Goal: Task Accomplishment & Management: Use online tool/utility

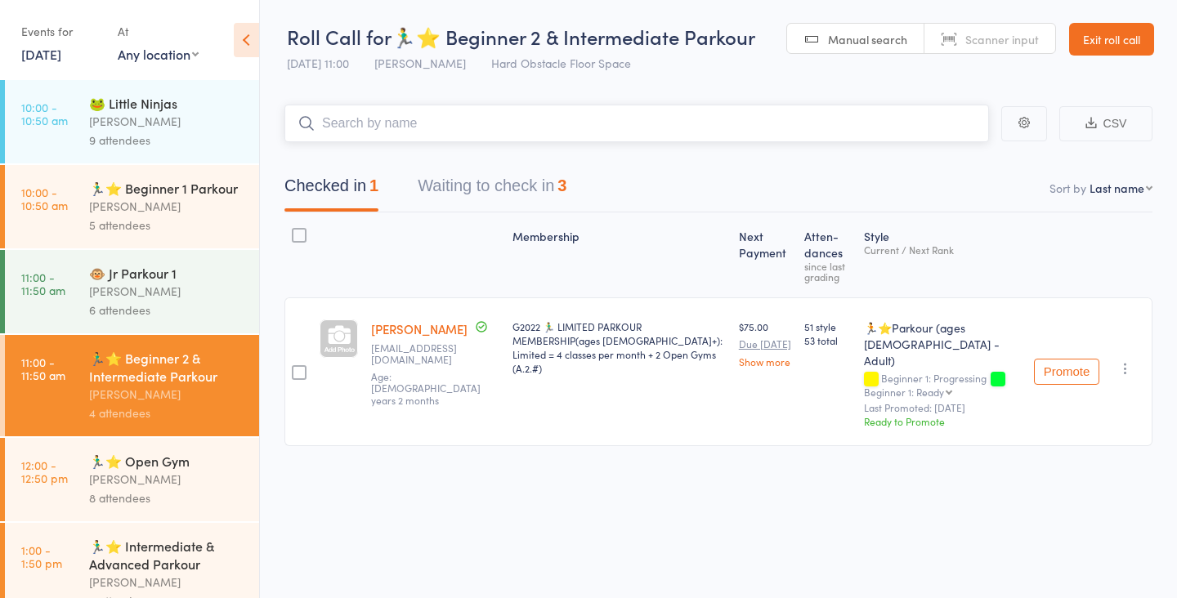
click at [481, 203] on button "Waiting to check in 3" at bounding box center [492, 189] width 149 height 43
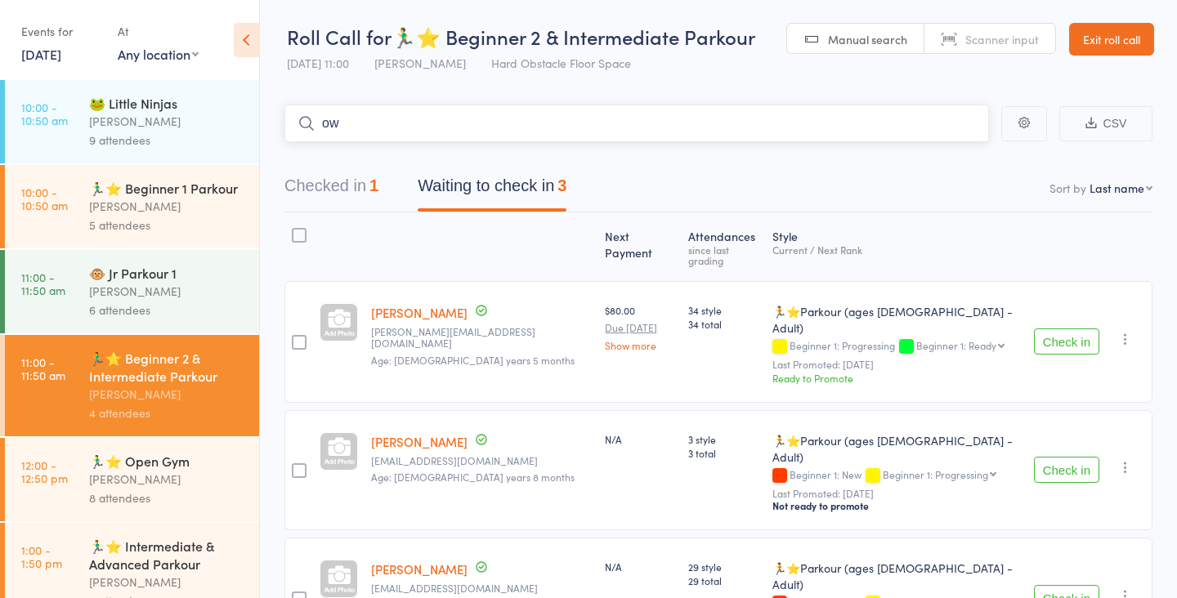
type input "o"
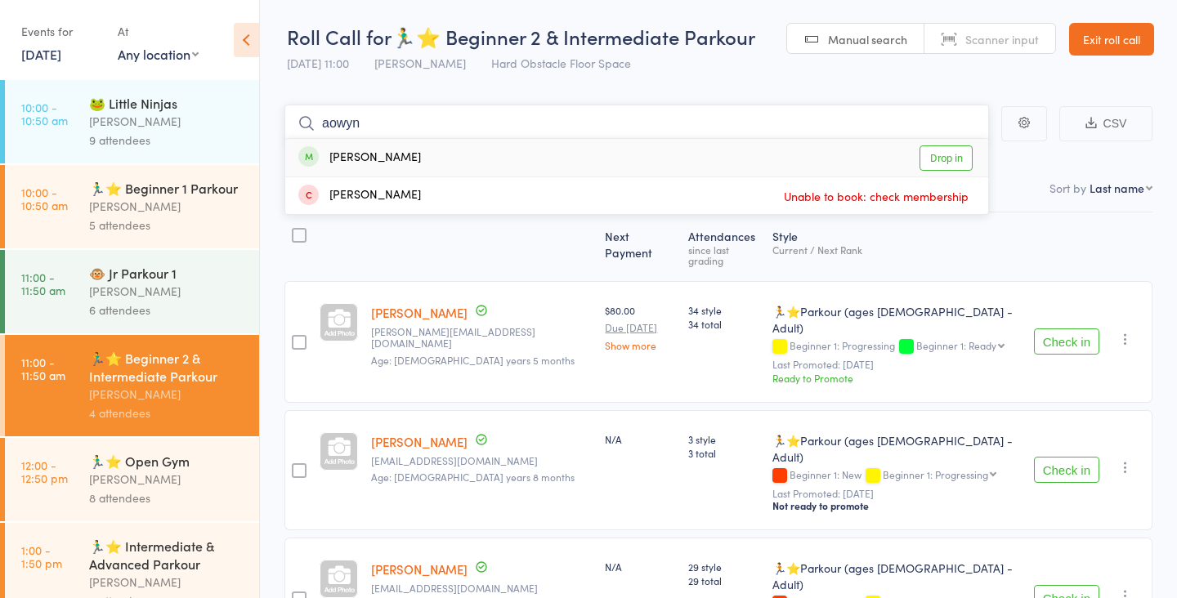
type input "aowyn"
click at [936, 149] on link "Drop in" at bounding box center [946, 158] width 53 height 25
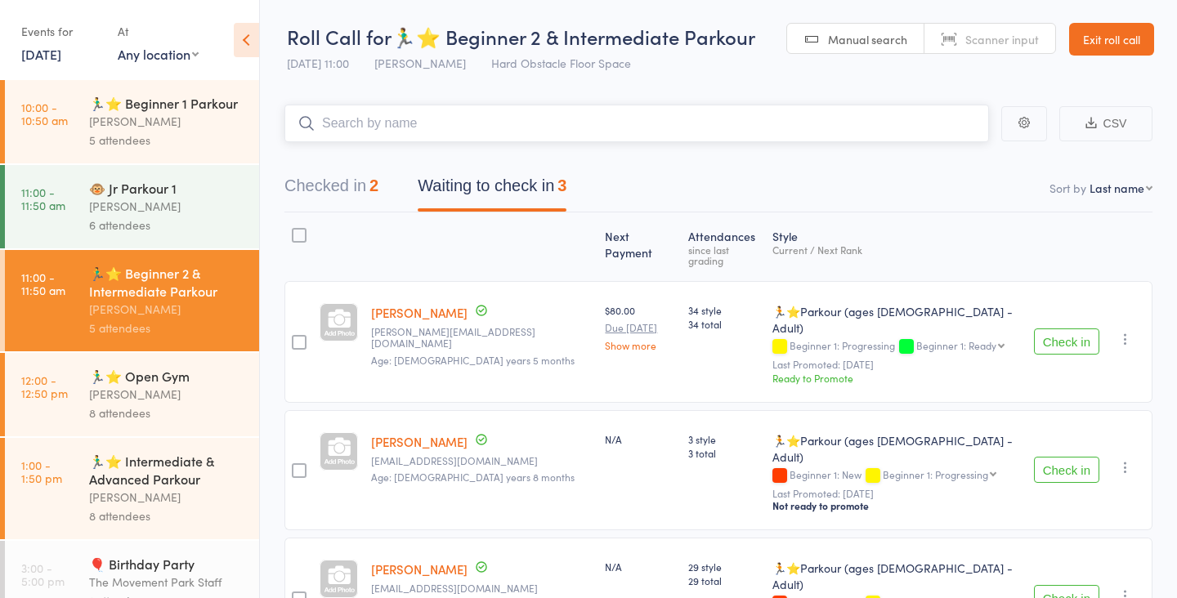
scroll to position [116, 0]
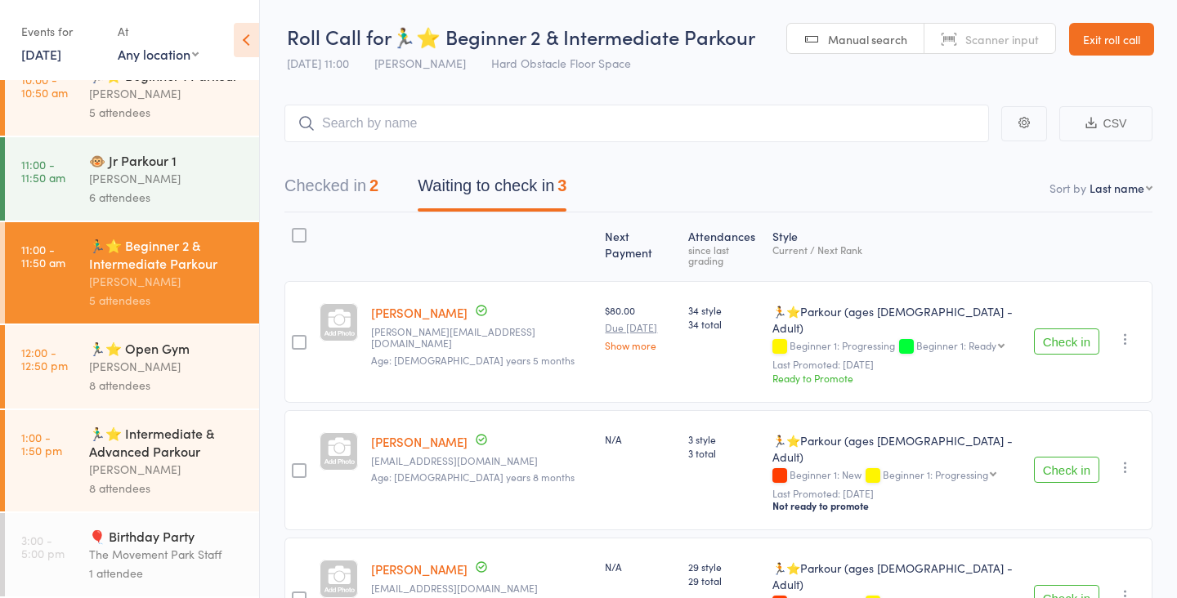
click at [125, 480] on div "8 attendees" at bounding box center [167, 488] width 156 height 19
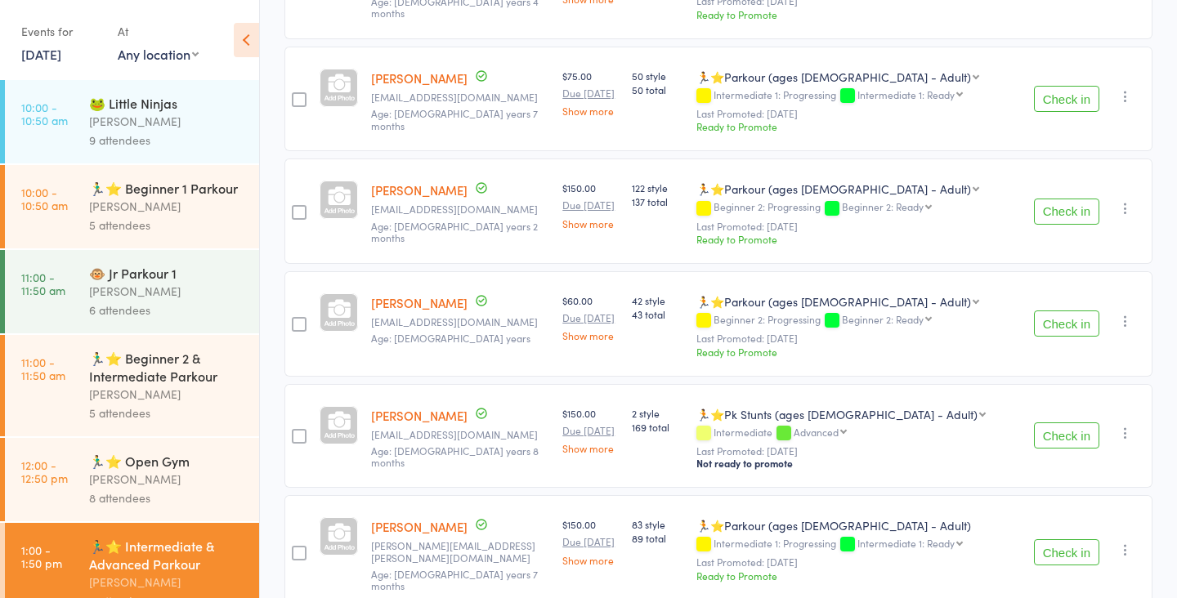
scroll to position [619, 0]
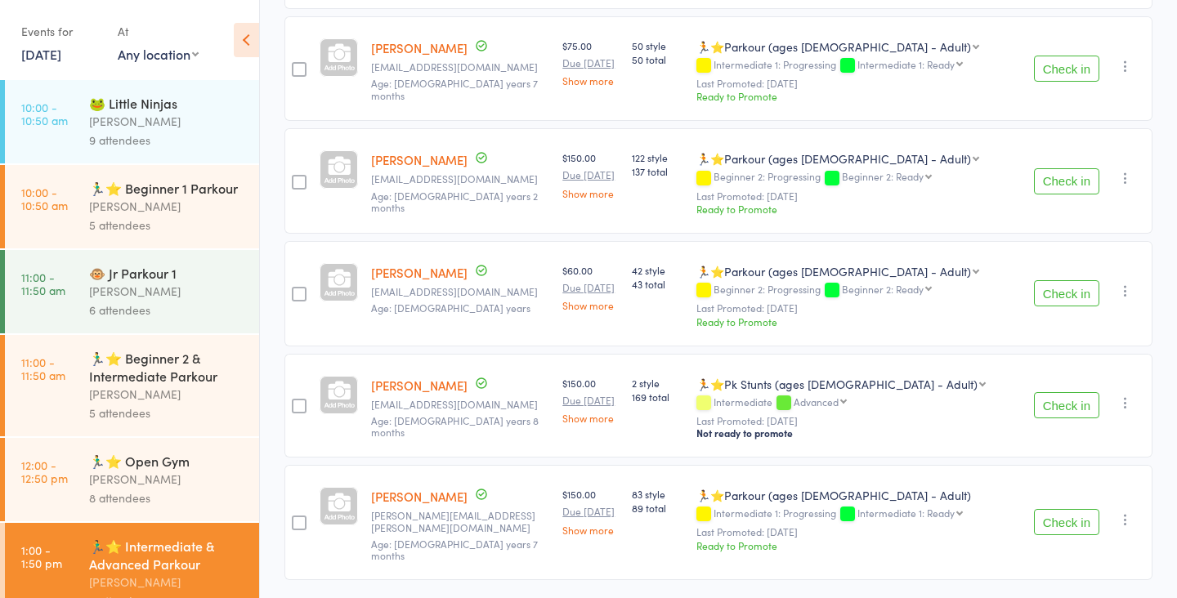
click at [177, 366] on div "🏃‍♂️⭐ Beginner 2 & Intermediate Parkour" at bounding box center [167, 367] width 156 height 36
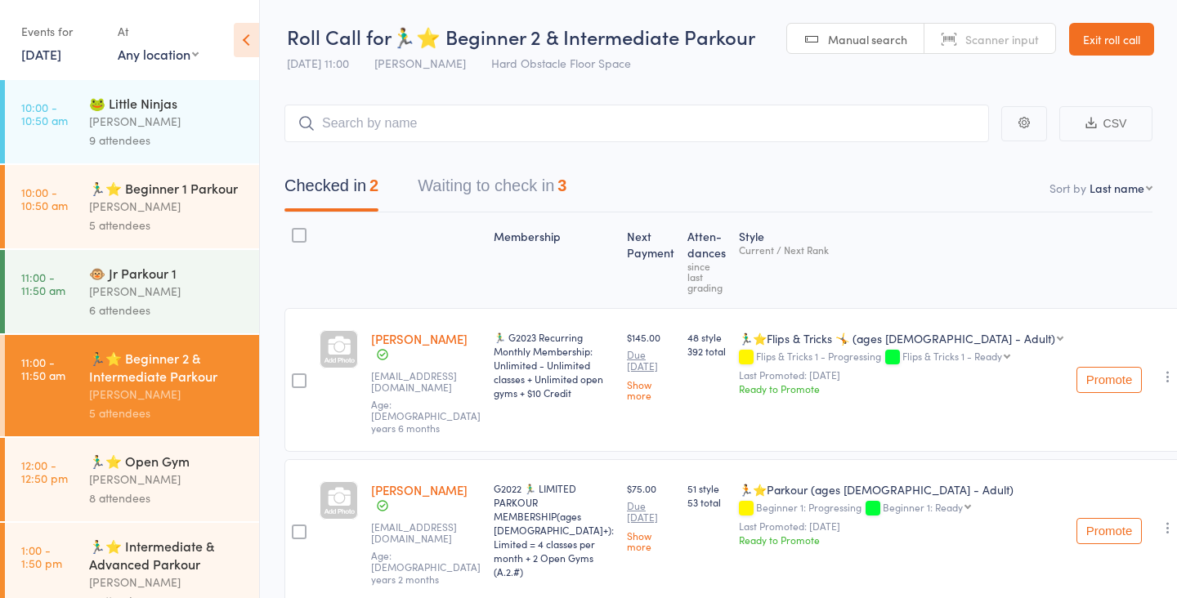
click at [499, 202] on button "Waiting to check in 3" at bounding box center [492, 189] width 149 height 43
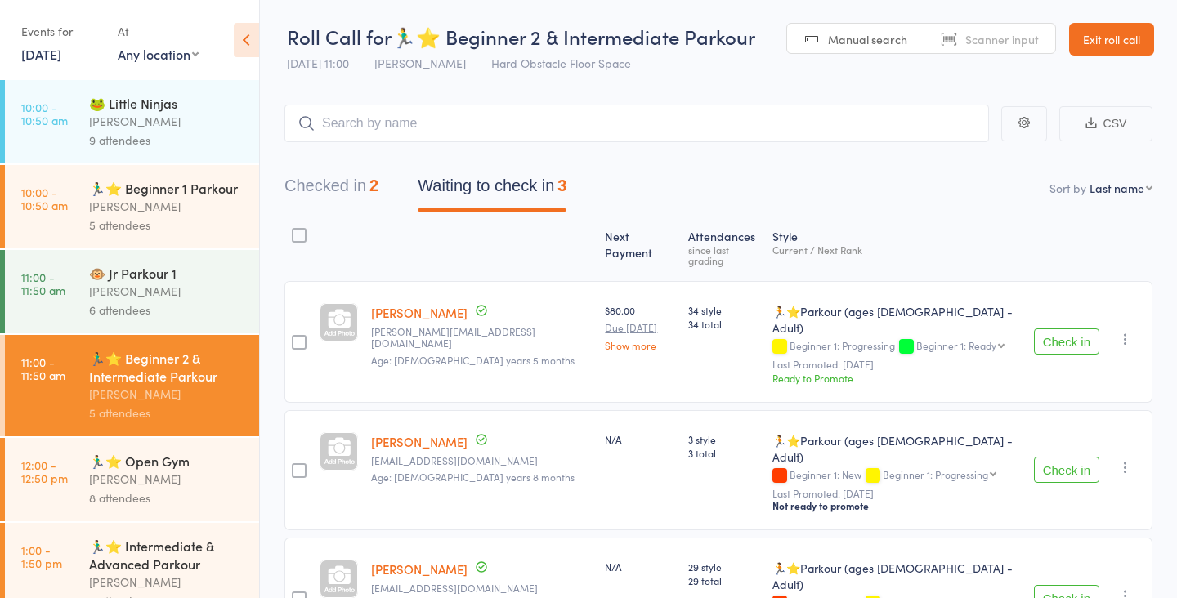
click at [1073, 457] on button "Check in" at bounding box center [1066, 470] width 65 height 26
